Goal: Find specific page/section: Find specific page/section

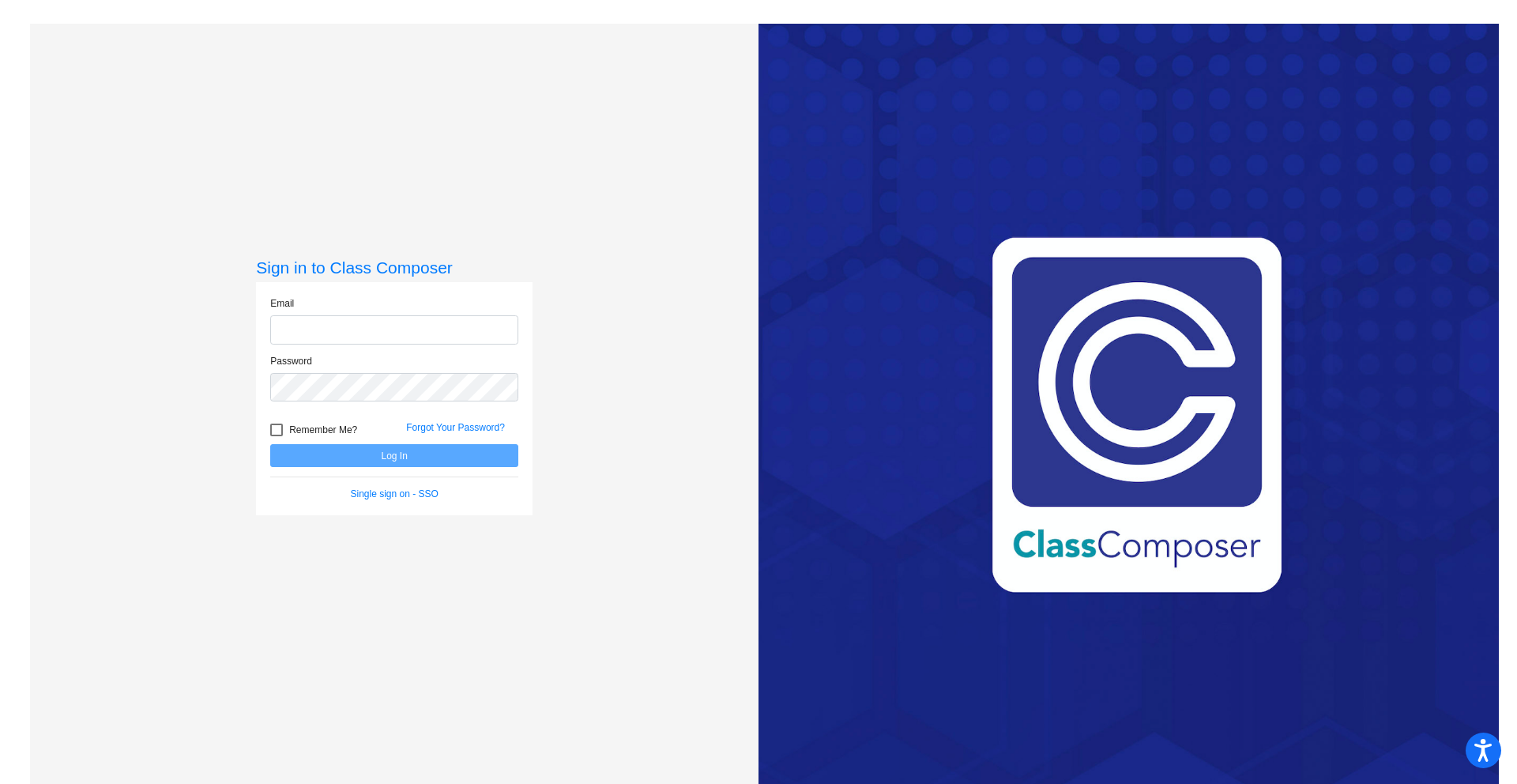
type input "[EMAIL_ADDRESS][DOMAIN_NAME]"
click at [380, 461] on button "Log In" at bounding box center [394, 456] width 248 height 23
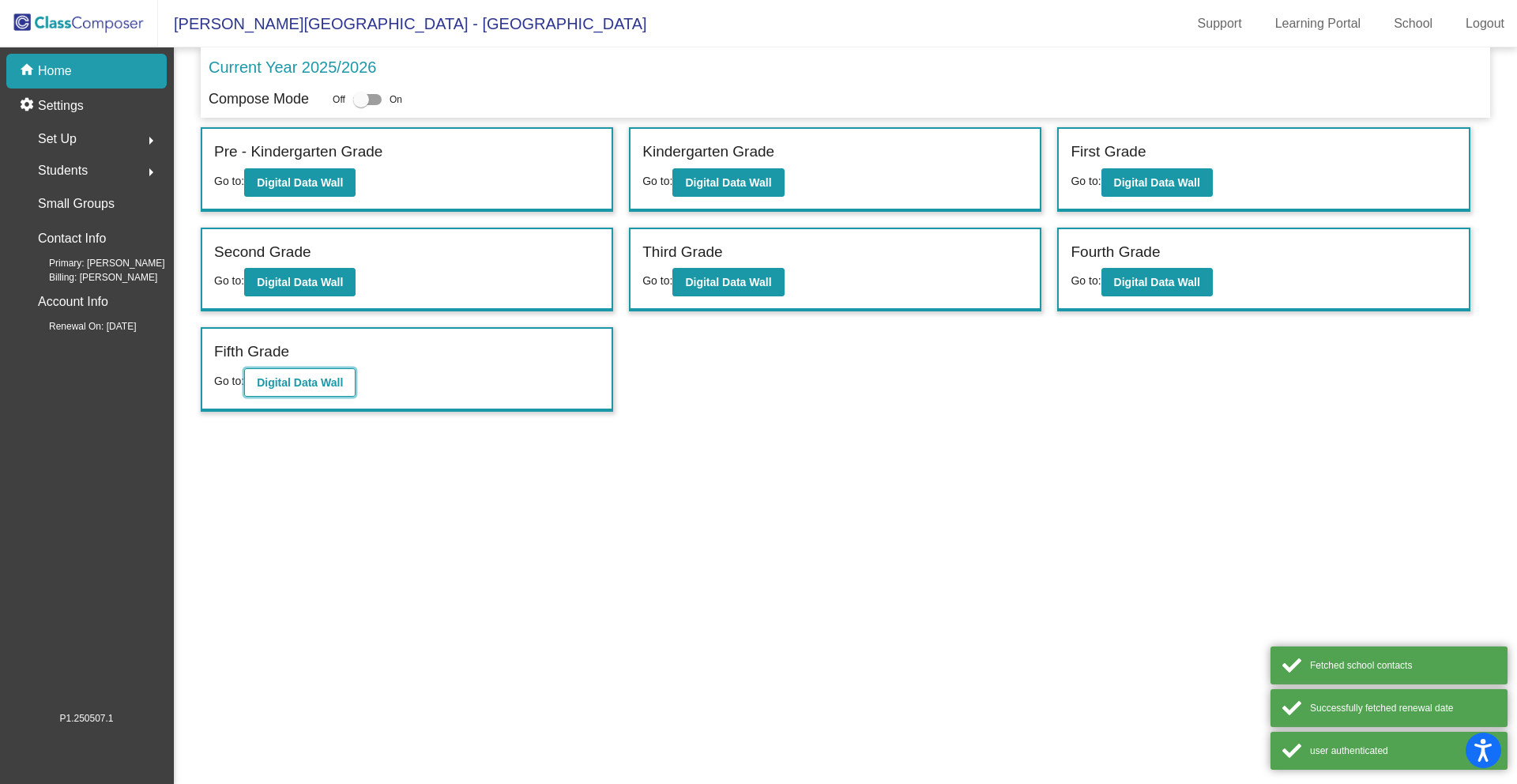
click at [319, 369] on button "Digital Data Wall" at bounding box center [299, 383] width 111 height 29
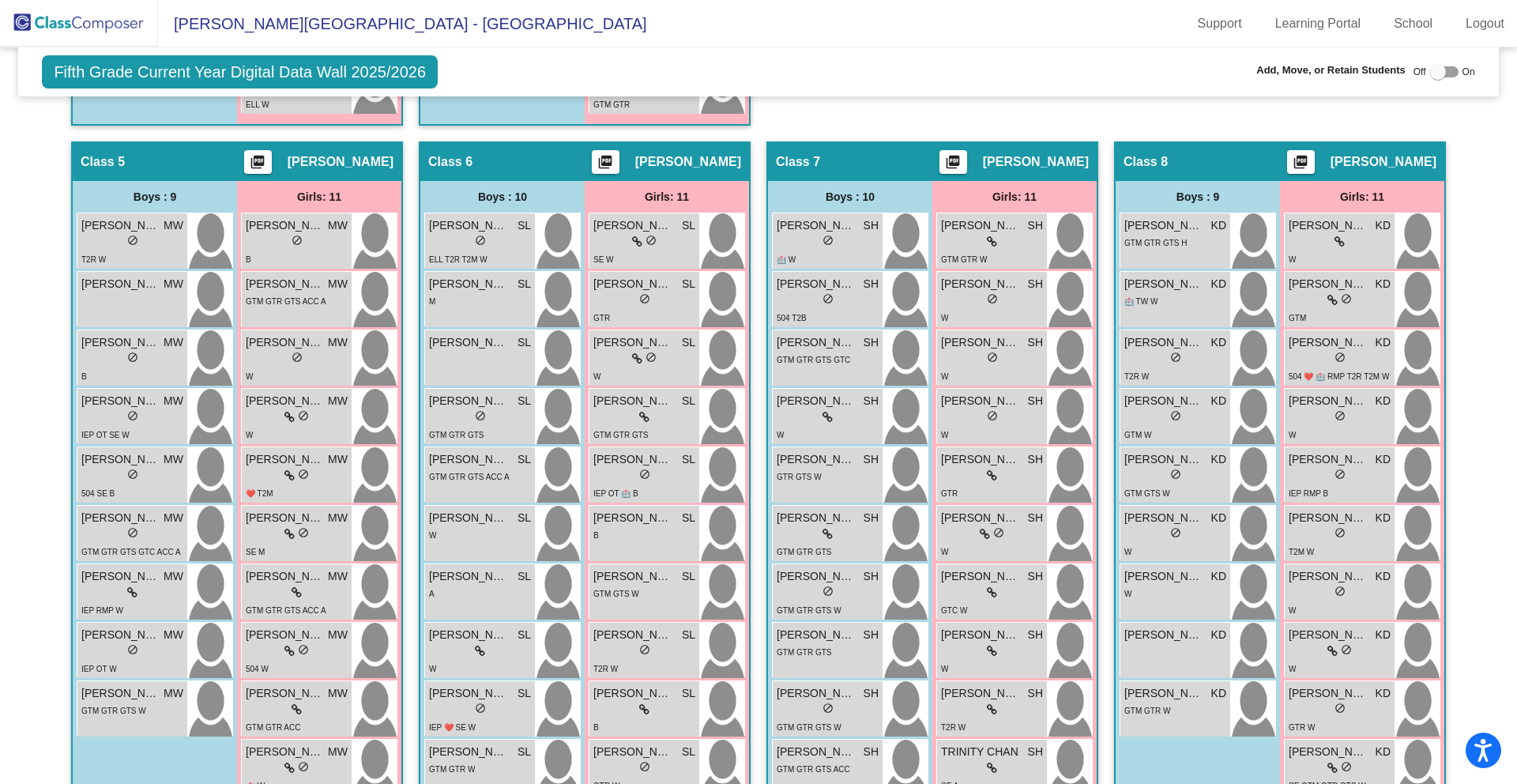
scroll to position [905, 0]
